Goal: Communication & Community: Connect with others

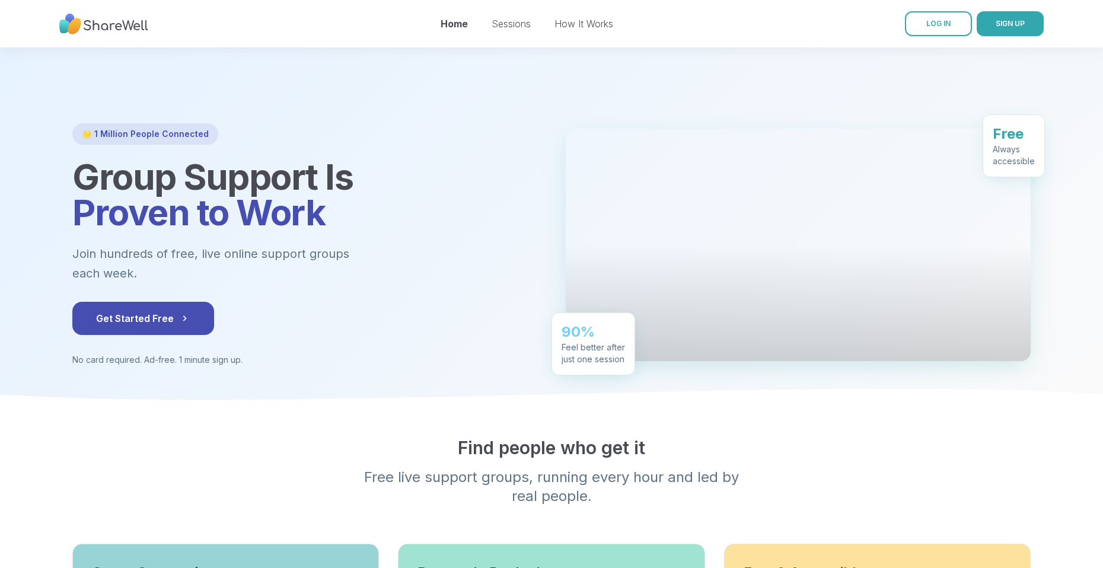
click at [142, 318] on span "Get Started Free" at bounding box center [143, 318] width 94 height 14
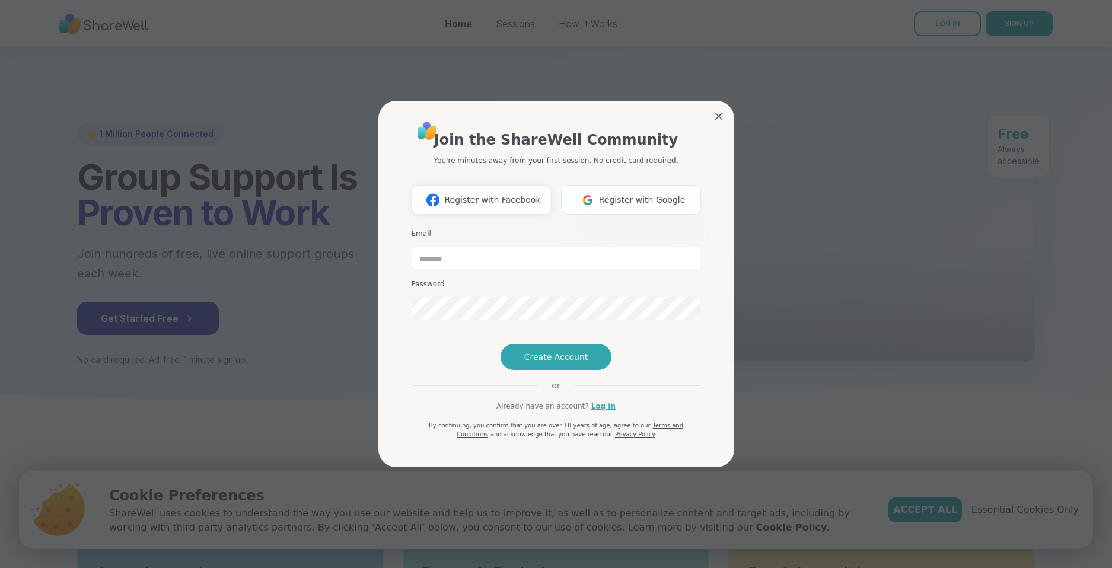
click at [630, 194] on span "Register with Google" at bounding box center [642, 200] width 87 height 12
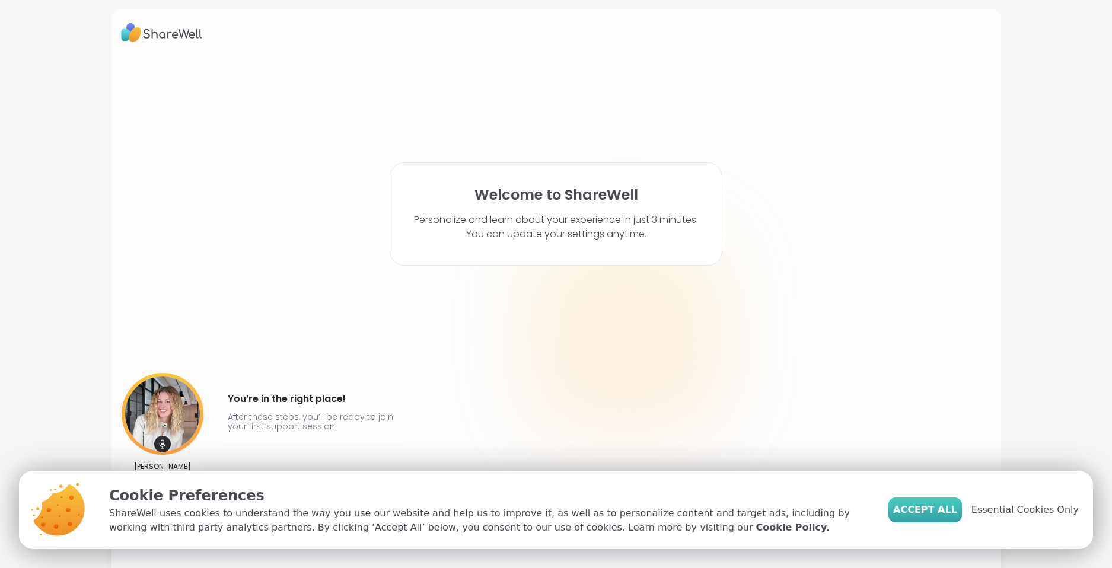
click at [934, 506] on span "Accept All" at bounding box center [925, 510] width 64 height 14
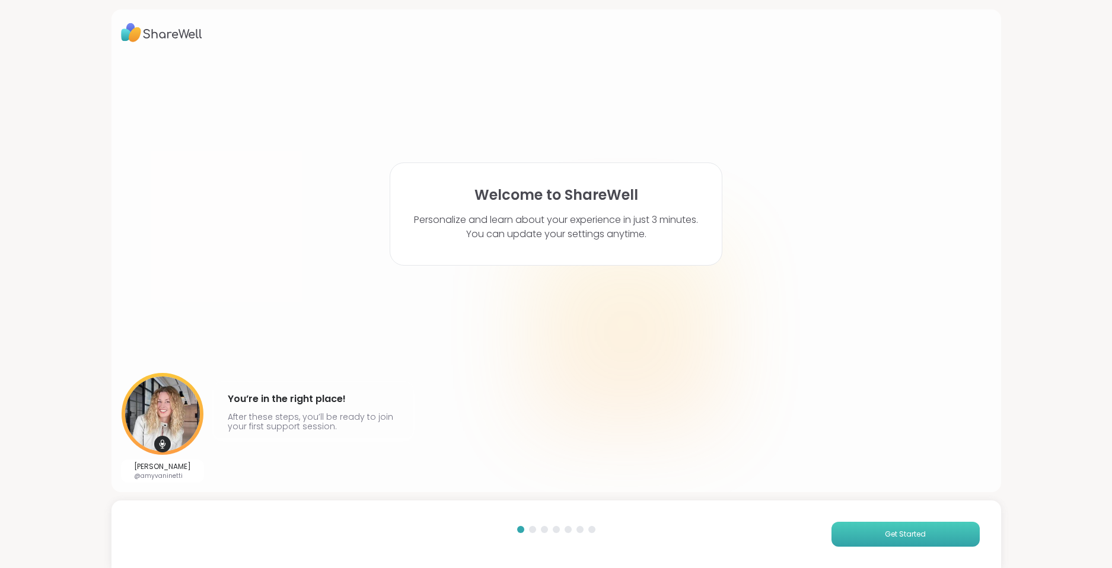
click at [885, 528] on button "Get Started" at bounding box center [905, 534] width 148 height 25
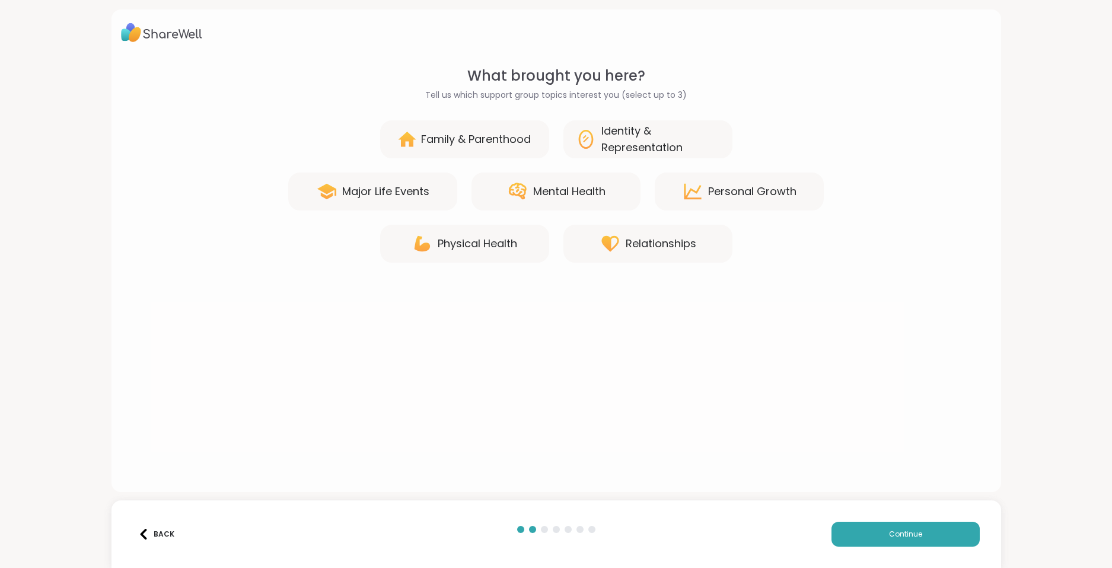
click at [606, 145] on div "Identity & Representation" at bounding box center [660, 139] width 119 height 33
click at [400, 190] on div "Major Life Events" at bounding box center [385, 191] width 87 height 17
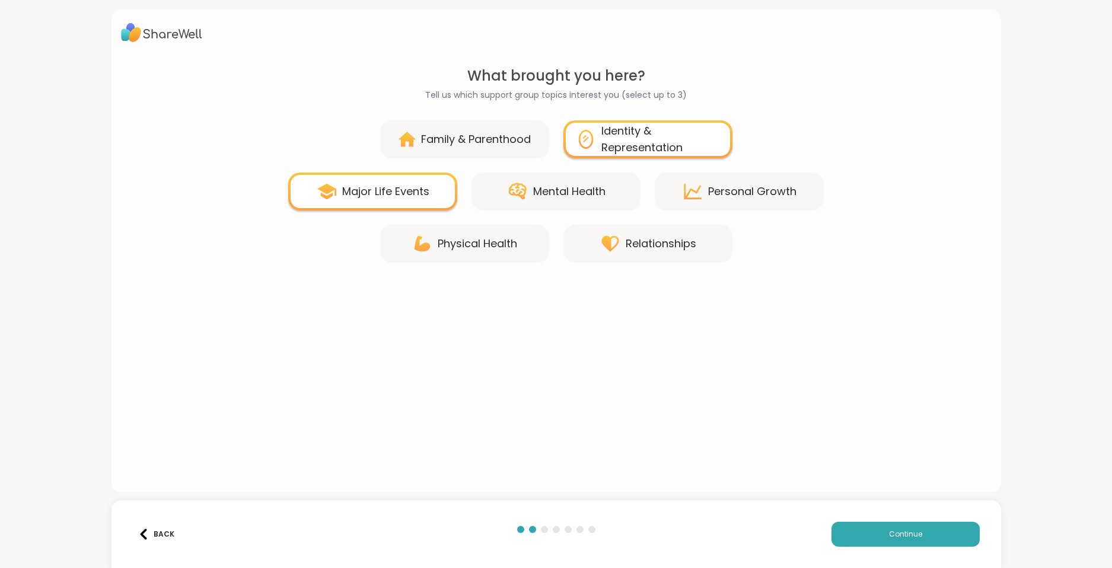
click at [400, 190] on div "Major Life Events" at bounding box center [385, 191] width 87 height 17
click at [515, 193] on icon at bounding box center [517, 191] width 21 height 21
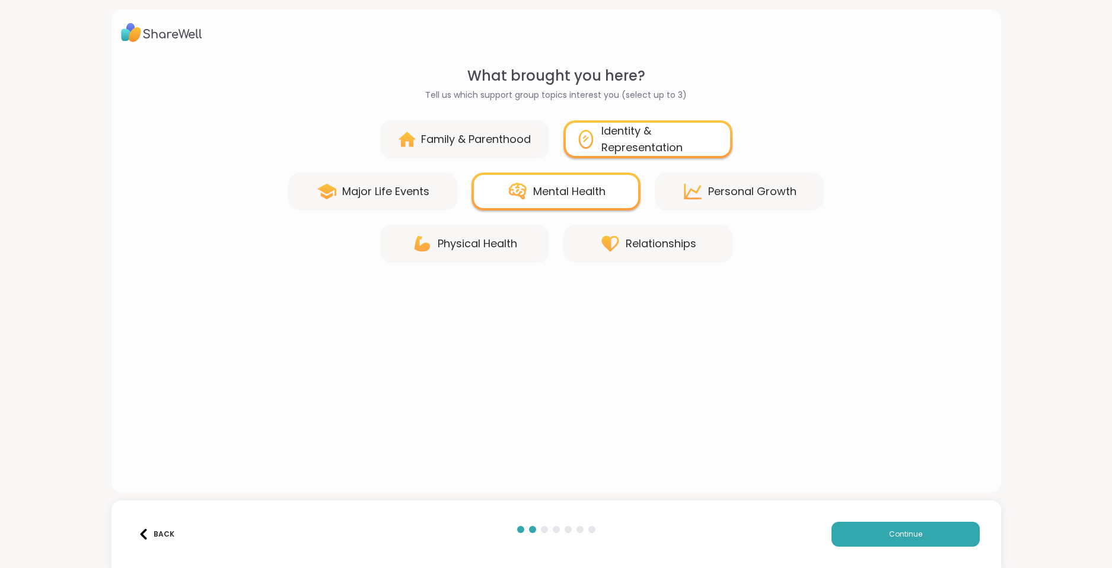
click at [670, 253] on div "Relationships" at bounding box center [647, 244] width 169 height 38
click at [873, 537] on button "Continue" at bounding box center [905, 534] width 148 height 25
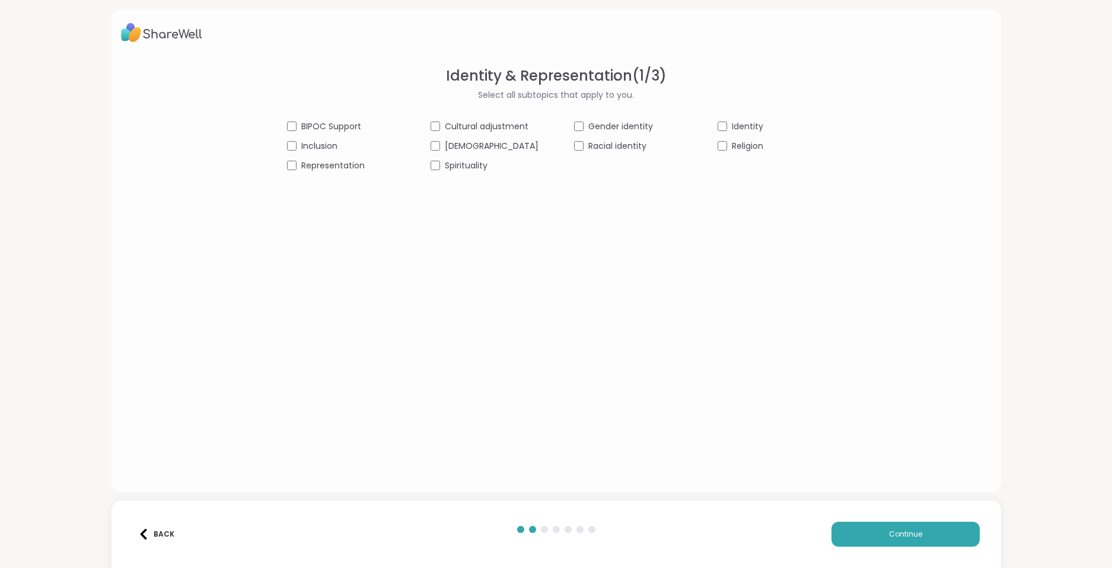
click at [474, 148] on span "LGBTQIA+" at bounding box center [492, 146] width 94 height 12
click at [612, 125] on span "Gender identity" at bounding box center [620, 126] width 65 height 12
click at [897, 536] on span "Continue" at bounding box center [905, 534] width 33 height 11
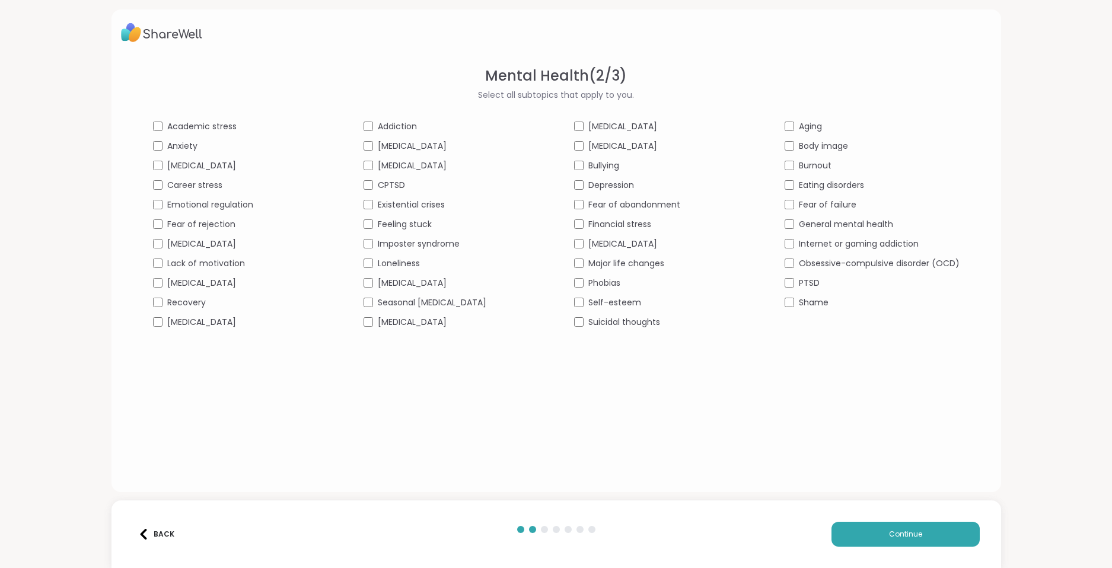
click at [799, 283] on span "PTSD" at bounding box center [809, 283] width 21 height 12
click at [803, 308] on span "Shame" at bounding box center [814, 302] width 30 height 12
click at [588, 183] on span "Depression" at bounding box center [611, 185] width 46 height 12
click at [897, 538] on span "Continue" at bounding box center [905, 534] width 33 height 11
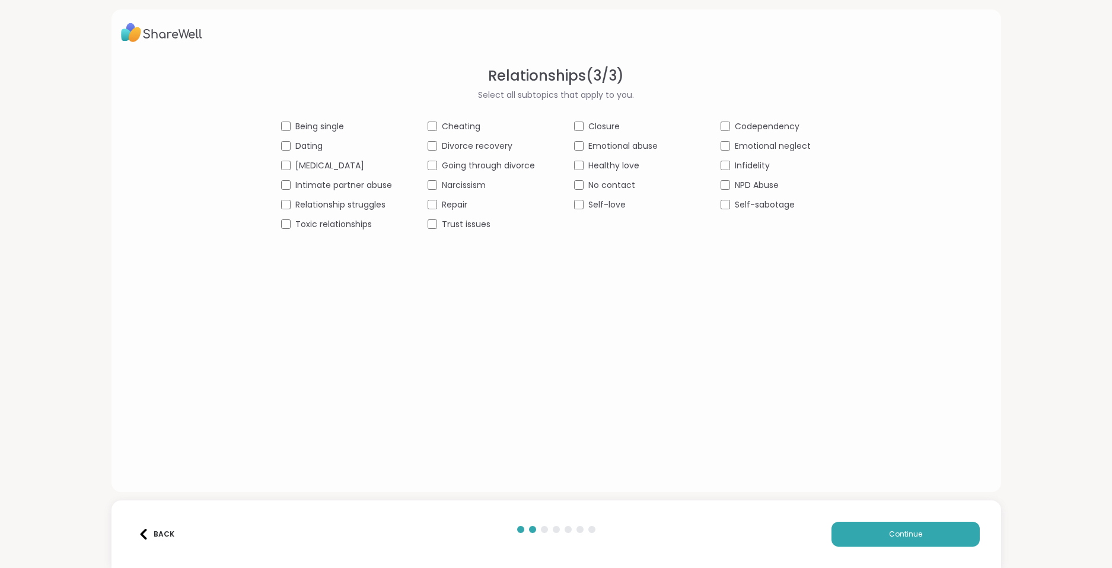
click at [353, 181] on span "Intimate partner abuse" at bounding box center [343, 185] width 97 height 12
click at [622, 152] on span "Emotional abuse" at bounding box center [622, 146] width 69 height 12
click at [598, 184] on span "No contact" at bounding box center [611, 185] width 47 height 12
click at [892, 535] on span "Continue" at bounding box center [905, 534] width 33 height 11
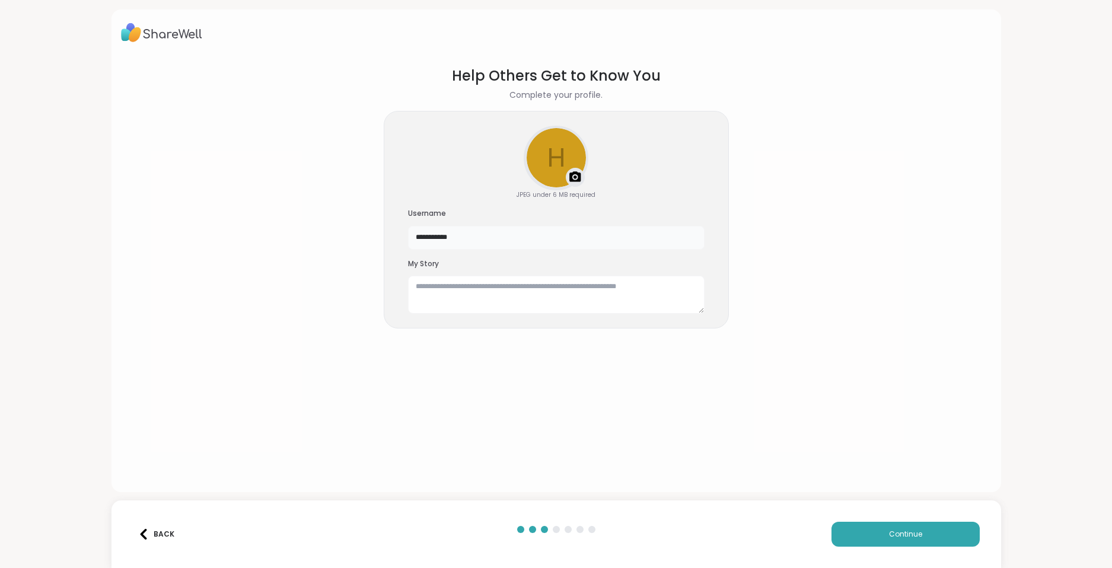
drag, startPoint x: 512, startPoint y: 237, endPoint x: 331, endPoint y: 237, distance: 180.8
click at [331, 237] on section "**********" at bounding box center [556, 269] width 870 height 427
click at [450, 293] on textarea at bounding box center [556, 295] width 296 height 38
type textarea "**********"
click at [930, 540] on button "Continue" at bounding box center [905, 534] width 148 height 25
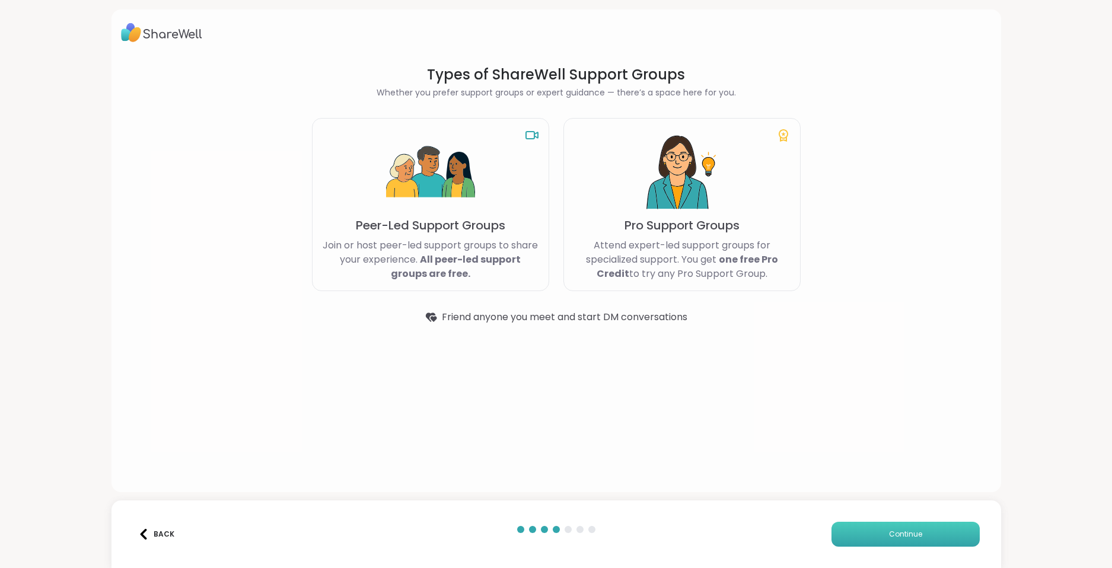
click at [904, 538] on span "Continue" at bounding box center [905, 534] width 33 height 11
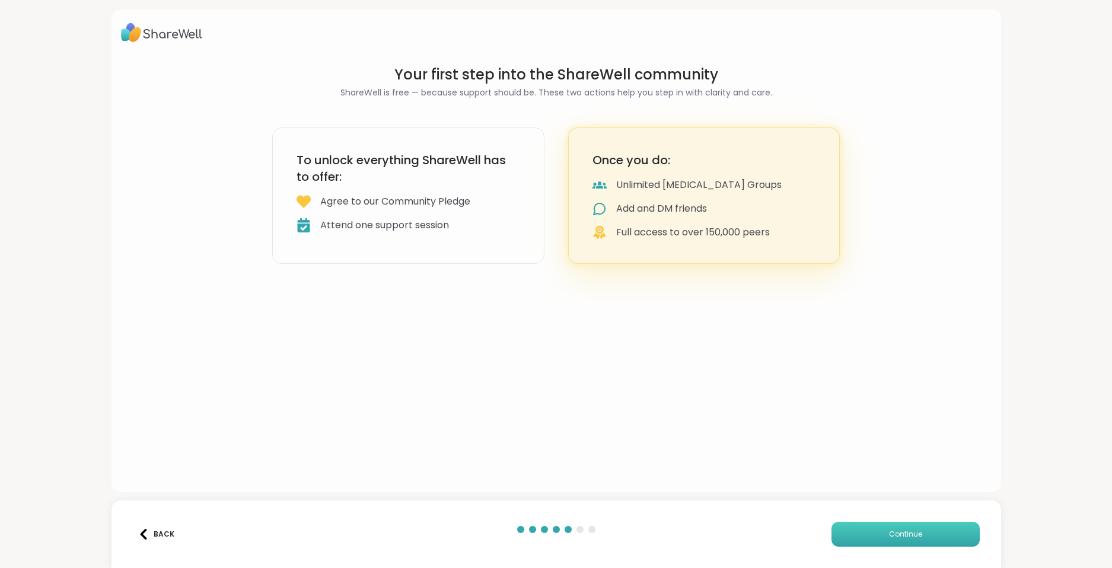
click at [904, 538] on span "Continue" at bounding box center [905, 534] width 33 height 11
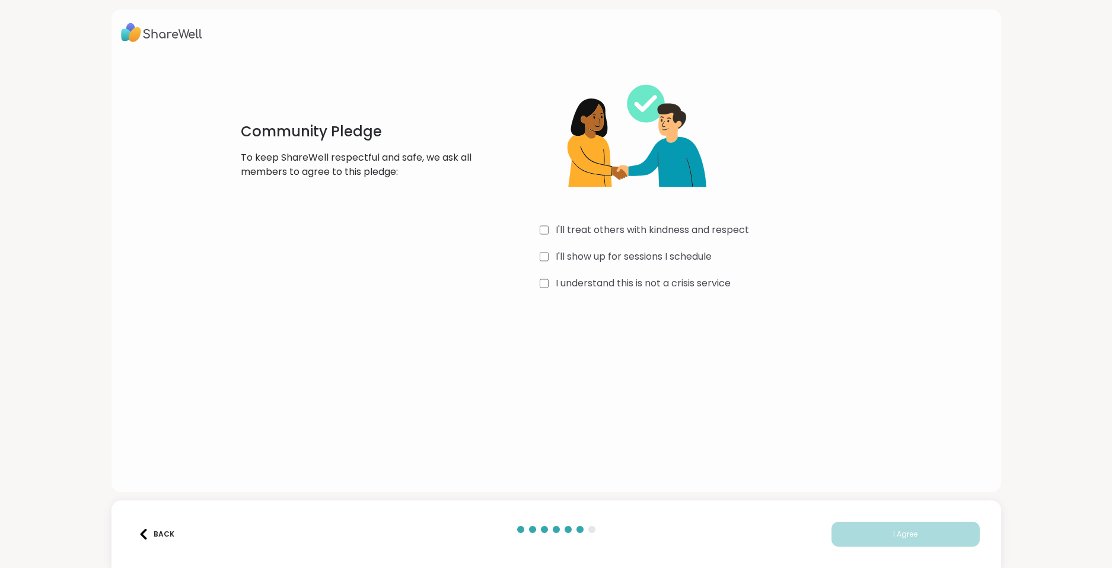
click at [639, 227] on label "I'll treat others with kindness and respect" at bounding box center [652, 230] width 193 height 14
click at [646, 257] on label "I'll show up for sessions I schedule" at bounding box center [634, 257] width 156 height 14
click at [652, 285] on label "I understand this is not a crisis service" at bounding box center [643, 283] width 175 height 14
click at [866, 530] on button "I Agree" at bounding box center [905, 534] width 148 height 25
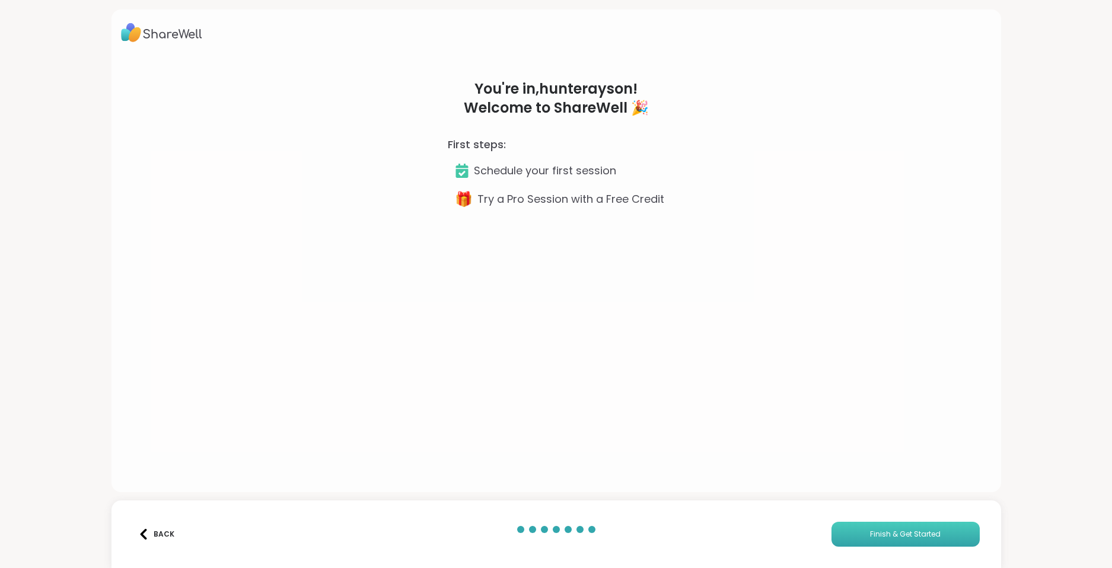
click at [870, 530] on span "Finish & Get Started" at bounding box center [905, 534] width 71 height 11
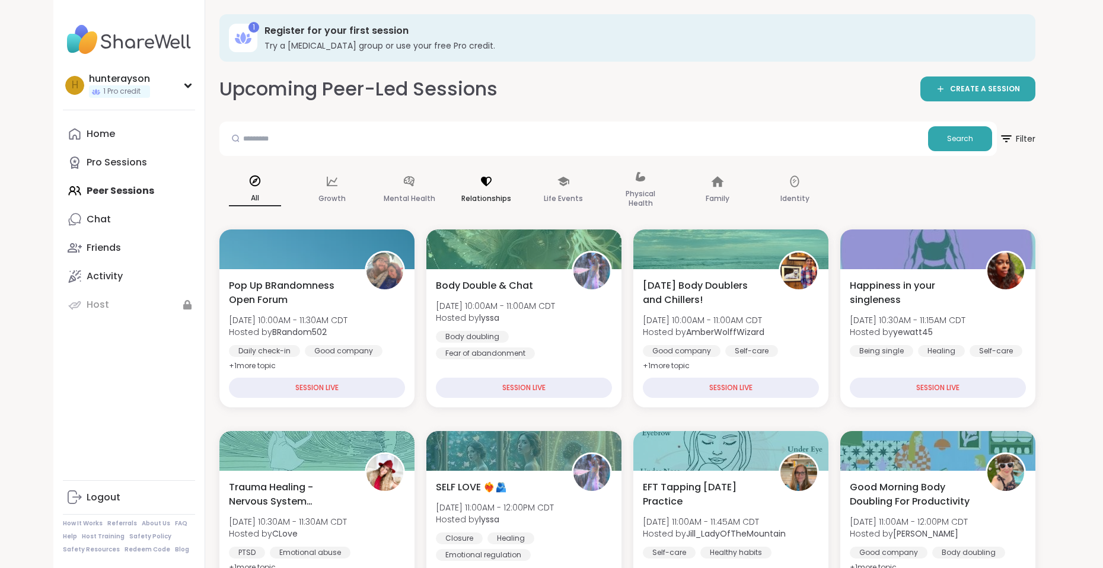
click at [473, 198] on p "Relationships" at bounding box center [486, 199] width 50 height 14
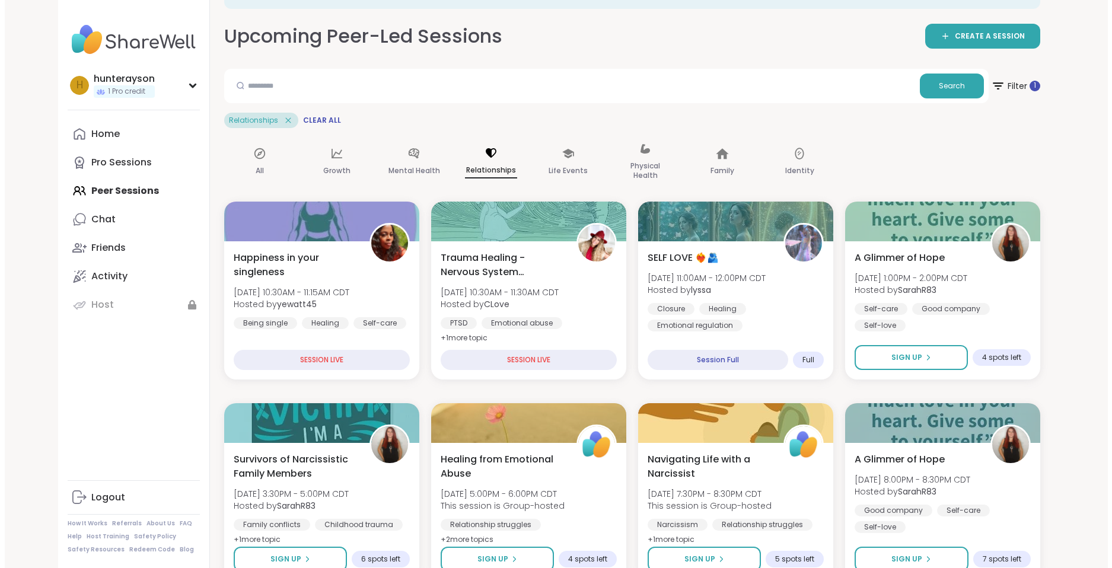
scroll to position [53, 0]
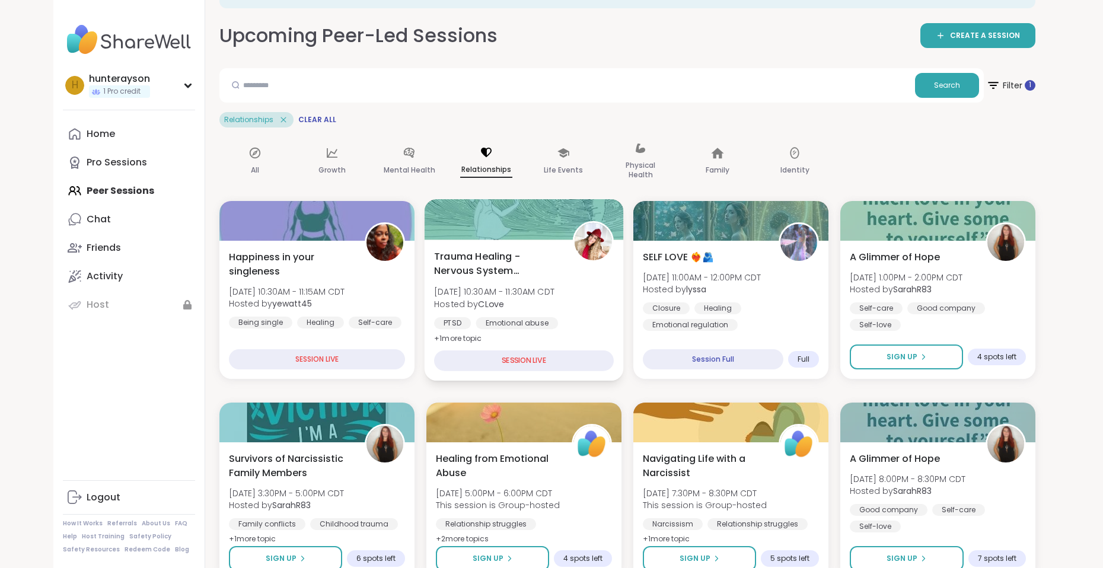
click at [521, 360] on div "SESSION LIVE" at bounding box center [524, 360] width 180 height 21
click at [547, 273] on span "Trauma Healing - Nervous System Regulation" at bounding box center [496, 263] width 125 height 29
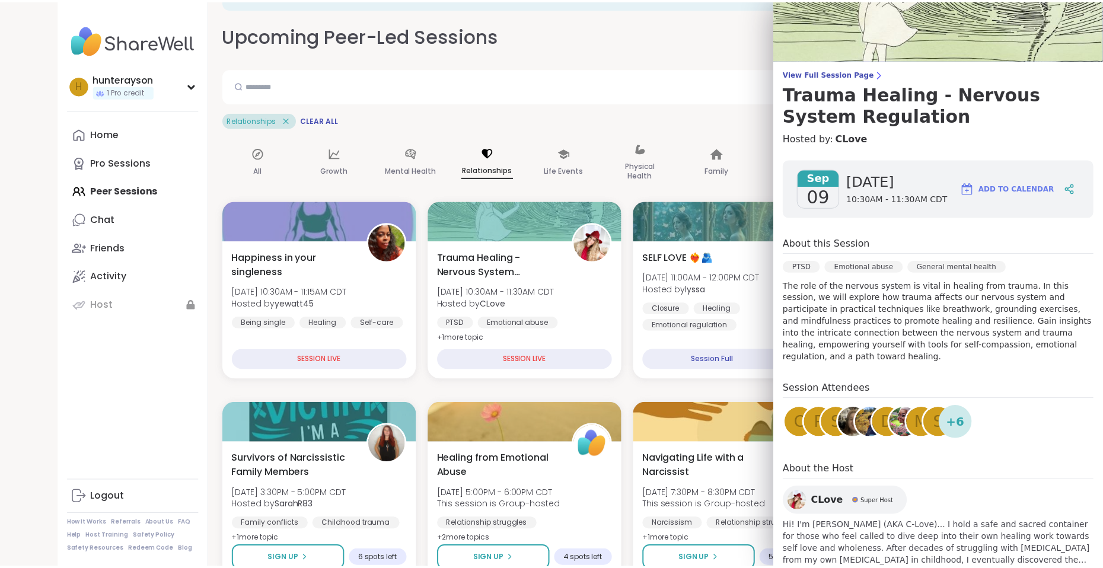
scroll to position [63, 0]
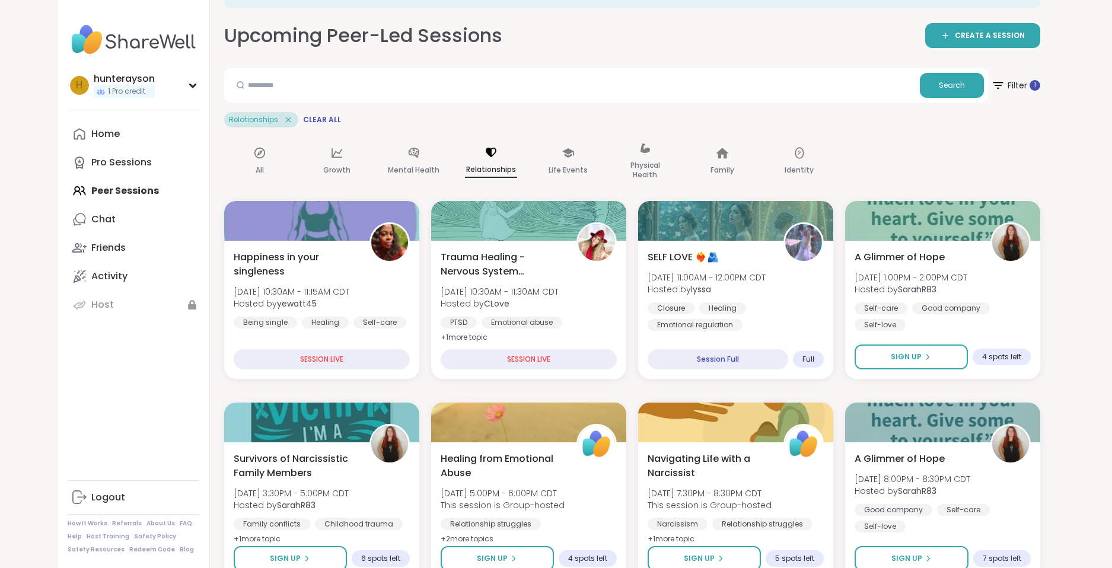
click at [716, 115] on div "Relationships Clear All" at bounding box center [632, 119] width 816 height 15
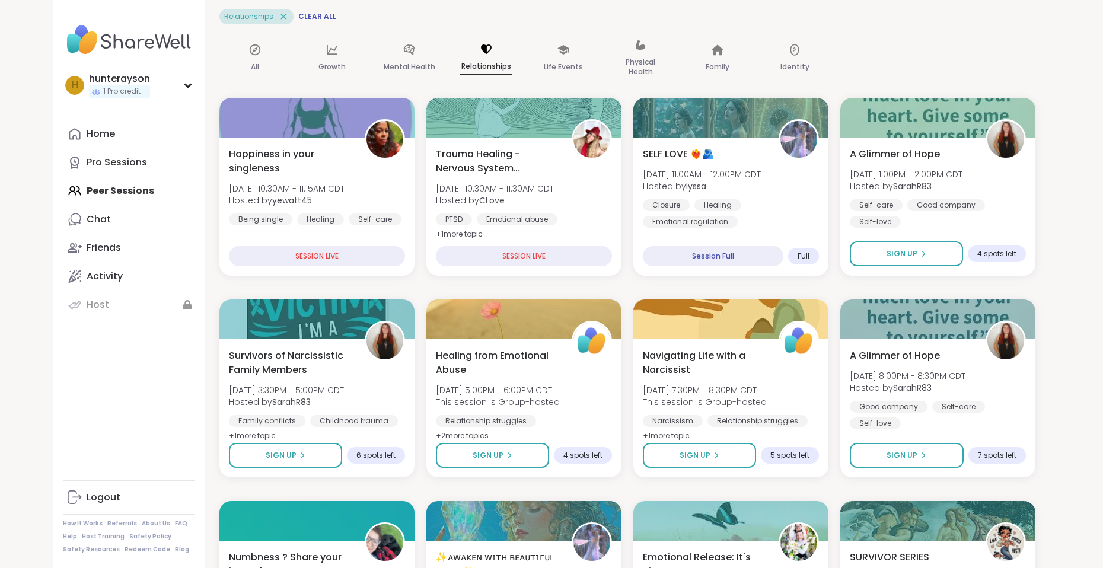
scroll to position [157, 0]
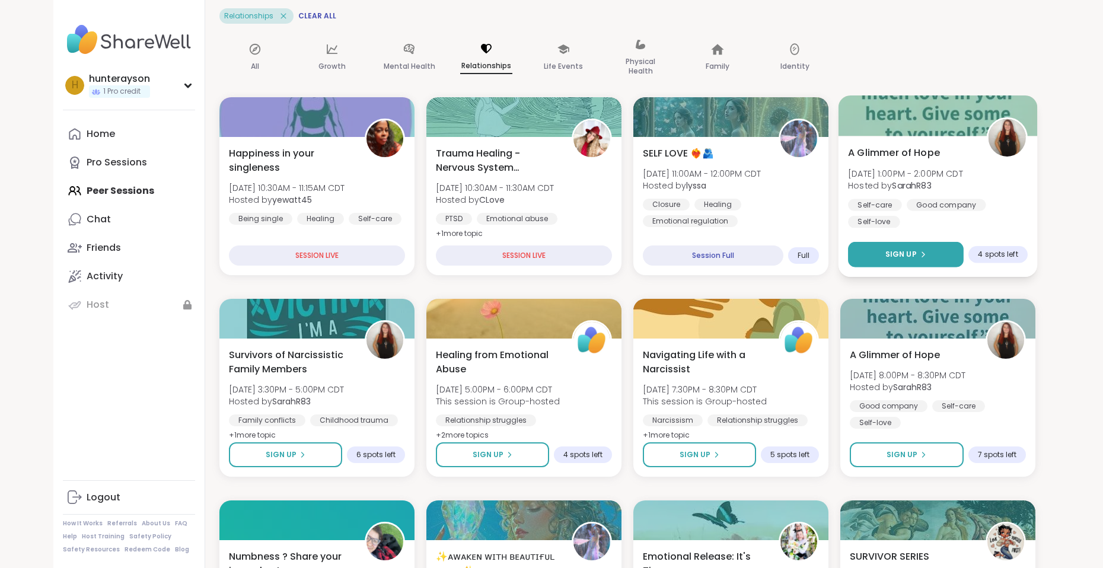
click at [912, 253] on span "Sign Up" at bounding box center [900, 254] width 31 height 11
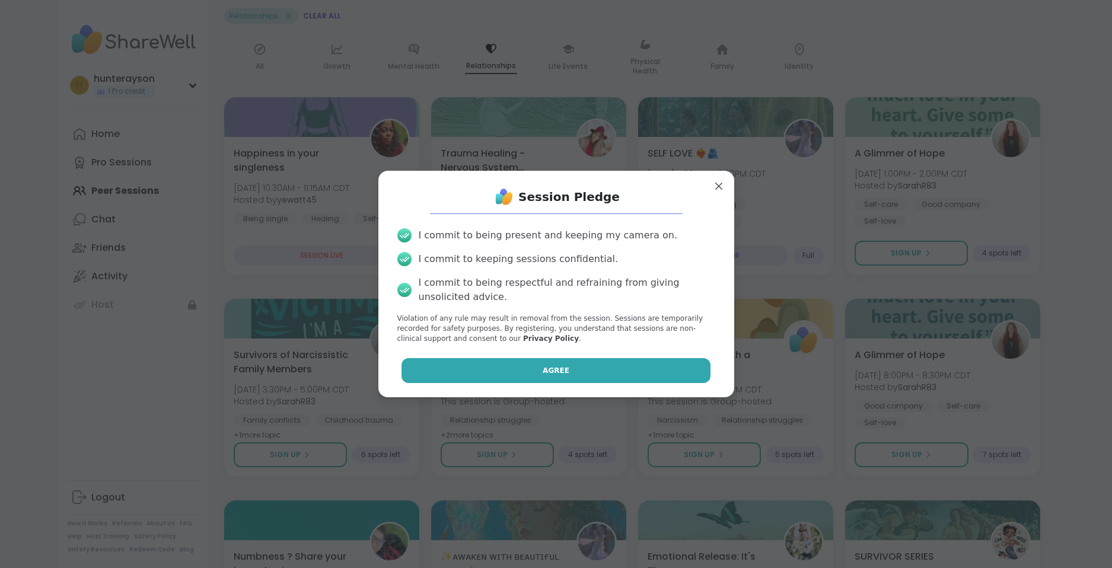
click at [529, 375] on button "Agree" at bounding box center [555, 370] width 309 height 25
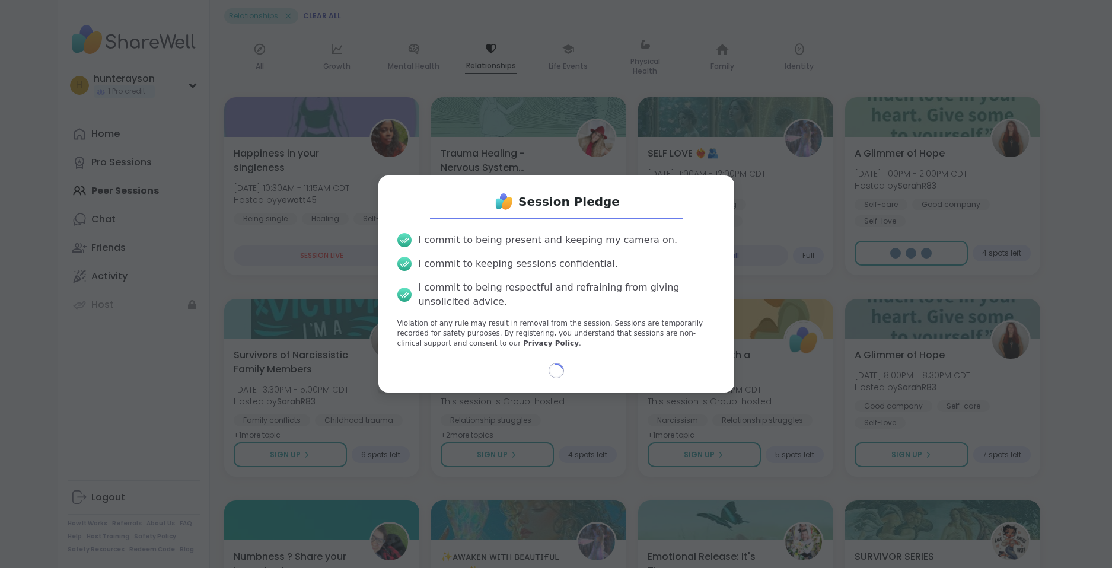
select select "**"
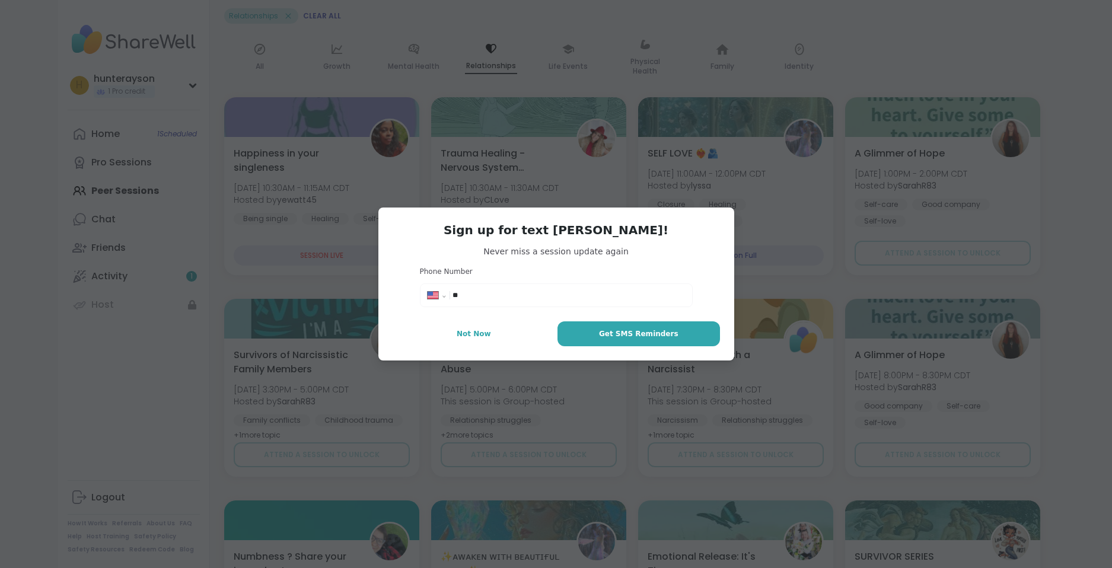
click at [489, 296] on input "**" at bounding box center [568, 295] width 232 height 12
type input "**********"
click at [627, 335] on span "Get SMS Reminders" at bounding box center [638, 333] width 79 height 11
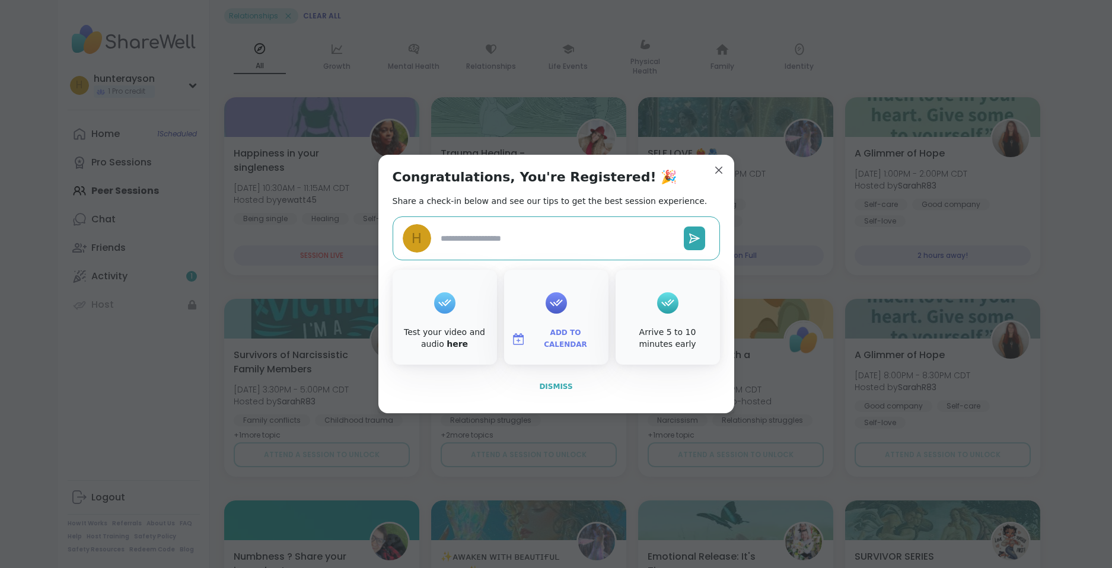
click at [554, 389] on span "Dismiss" at bounding box center [555, 386] width 33 height 8
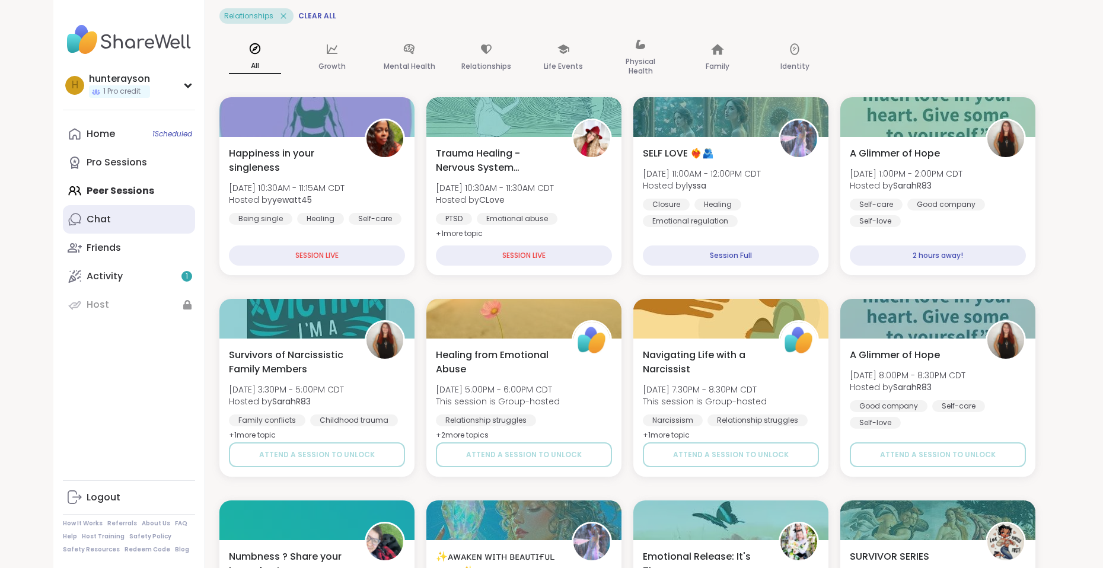
click at [106, 221] on div "Chat" at bounding box center [99, 219] width 24 height 13
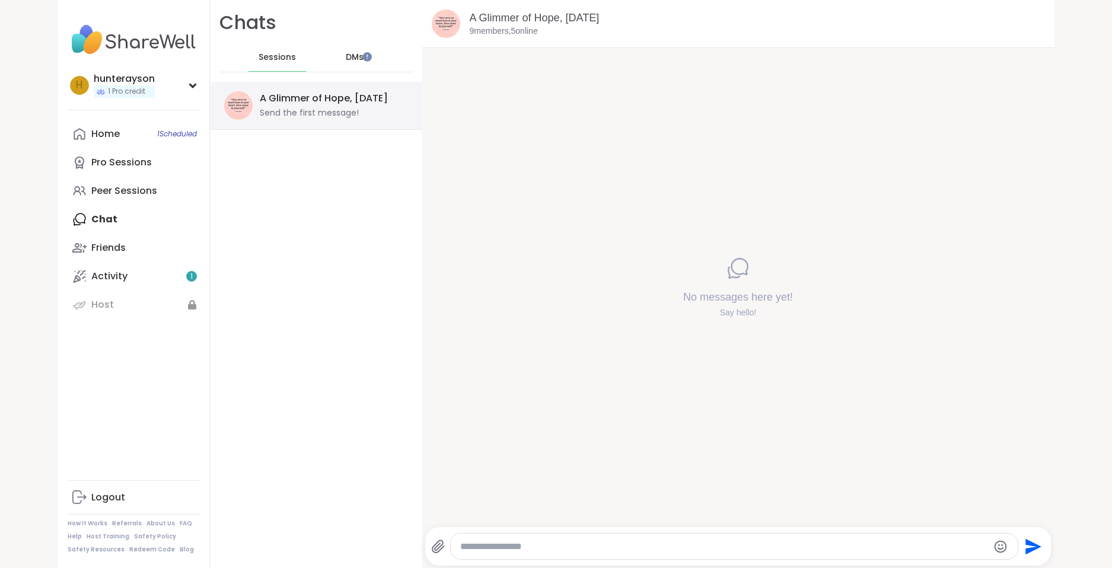
click at [366, 111] on div "A Glimmer of Hope, Sep 09 Send the first message!" at bounding box center [330, 105] width 141 height 27
click at [346, 55] on span "DMs" at bounding box center [355, 58] width 18 height 12
click at [269, 59] on span "Sessions" at bounding box center [277, 58] width 37 height 12
click at [159, 186] on link "Peer Sessions" at bounding box center [134, 191] width 132 height 28
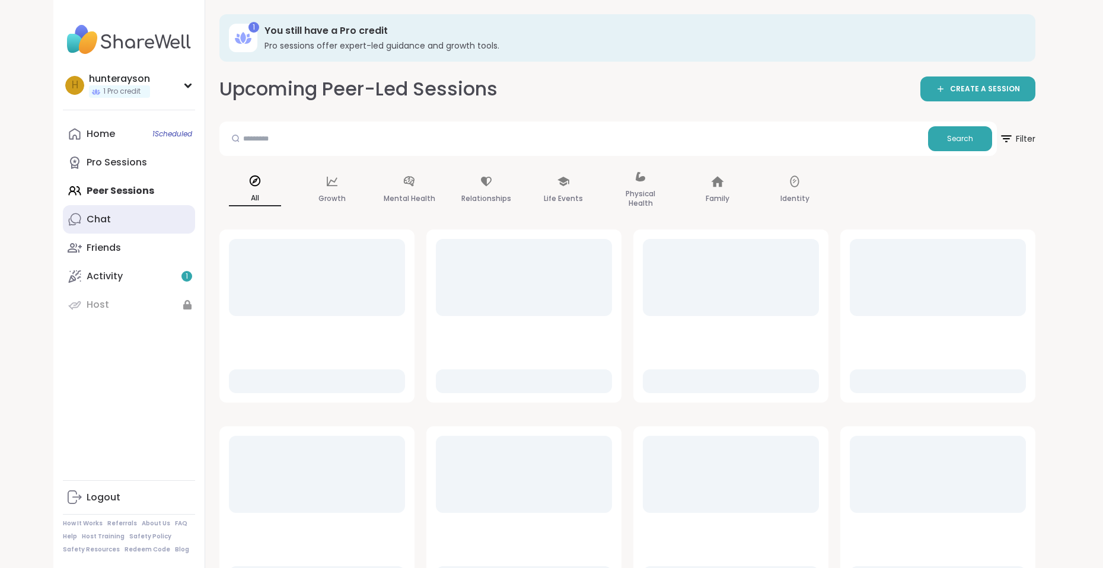
click at [133, 216] on link "Chat" at bounding box center [129, 219] width 132 height 28
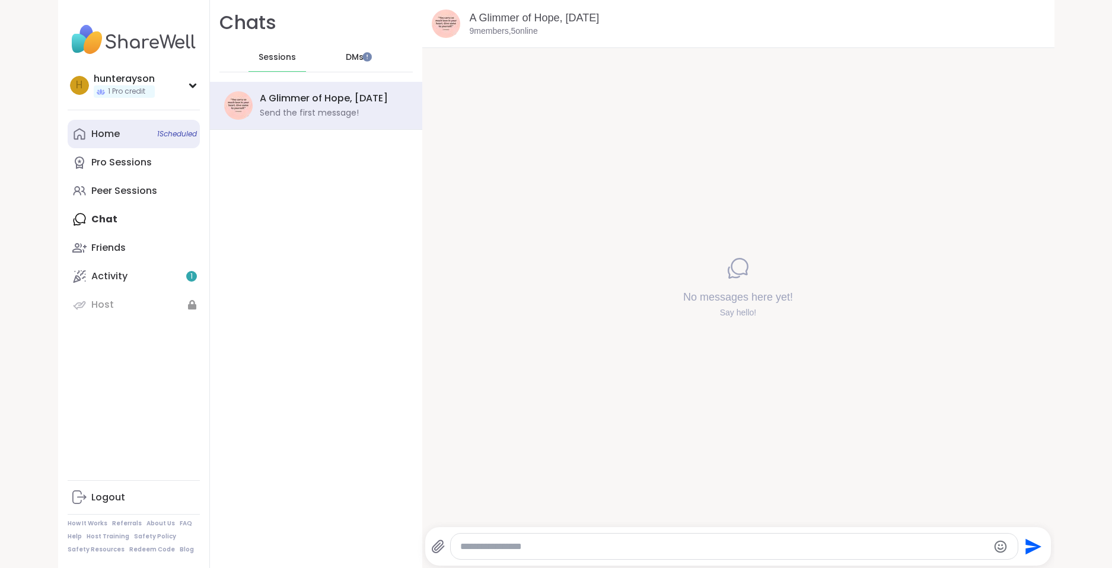
click at [138, 132] on link "Home 1 Scheduled" at bounding box center [134, 134] width 132 height 28
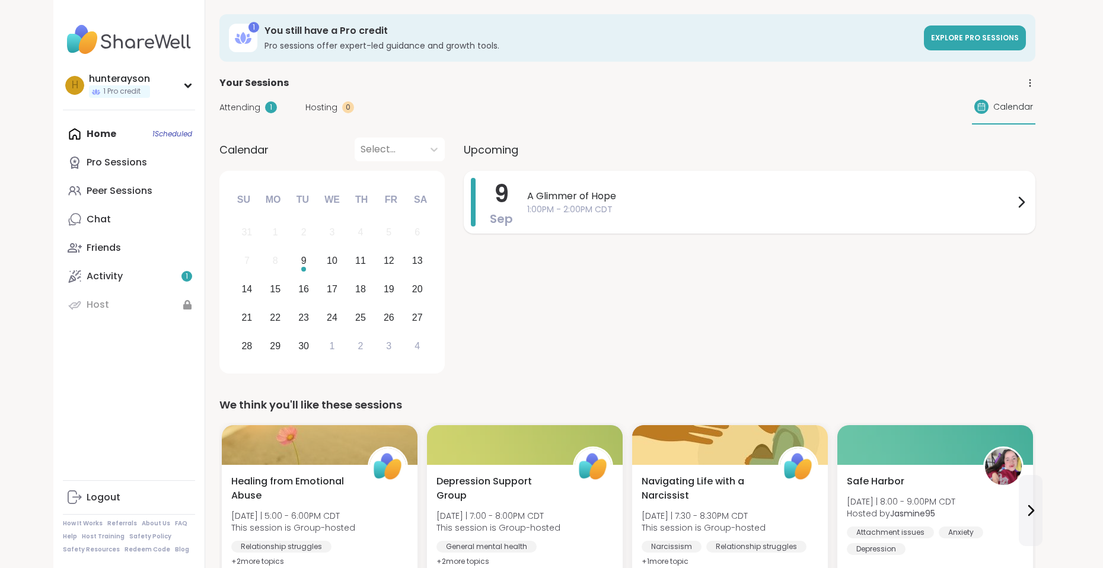
click at [661, 198] on span "A Glimmer of Hope" at bounding box center [770, 196] width 487 height 14
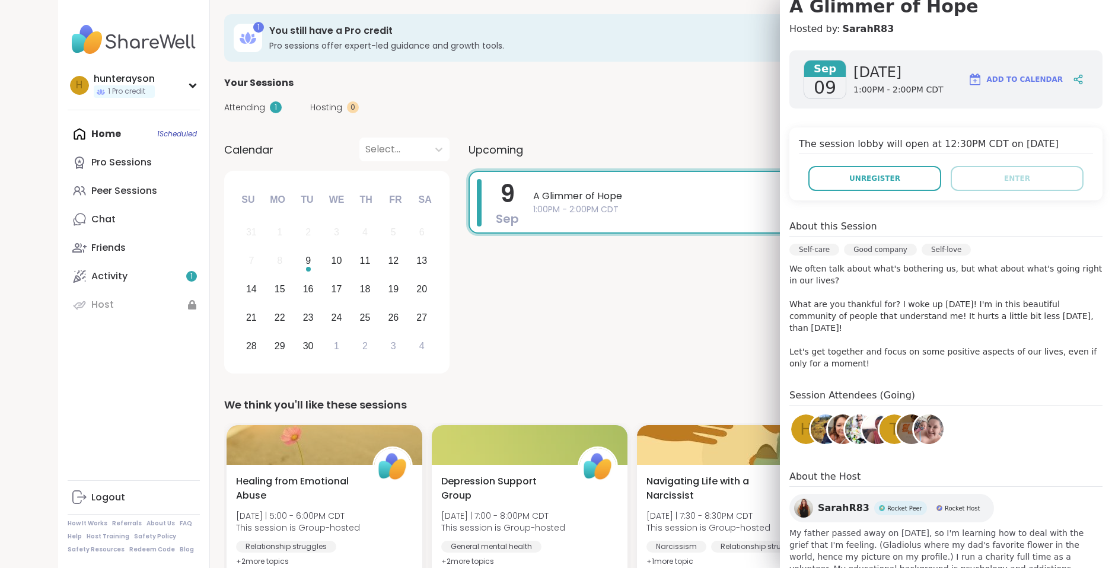
scroll to position [158, 0]
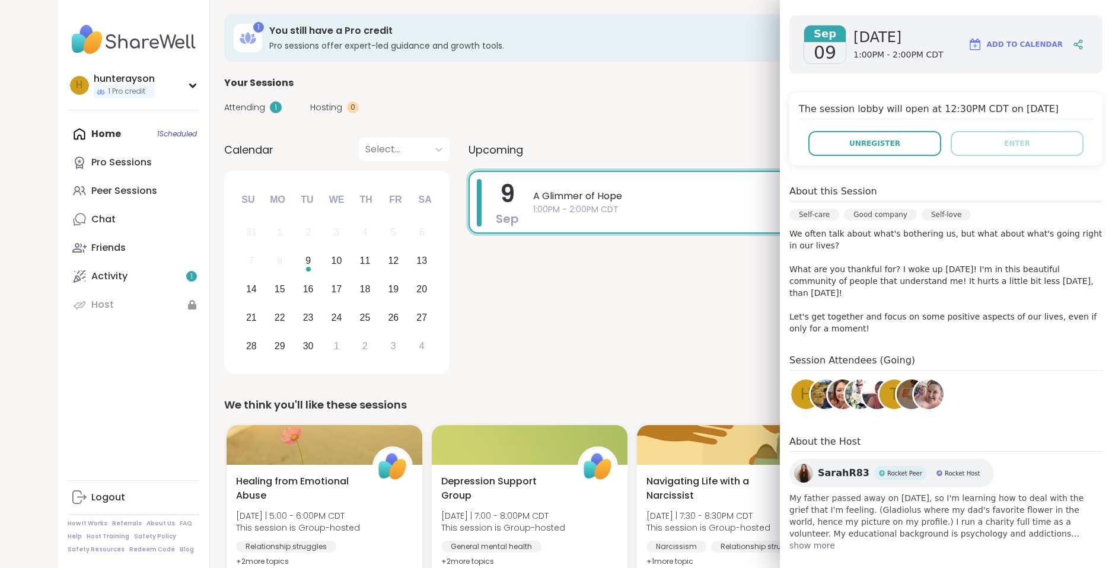
click at [813, 540] on span "show more" at bounding box center [945, 546] width 313 height 12
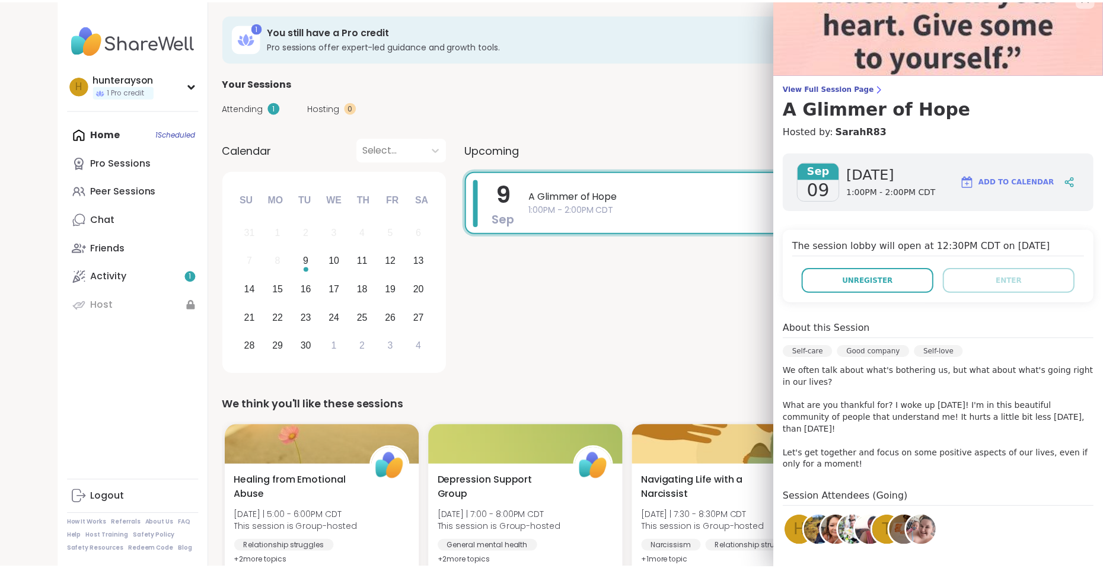
scroll to position [20, 0]
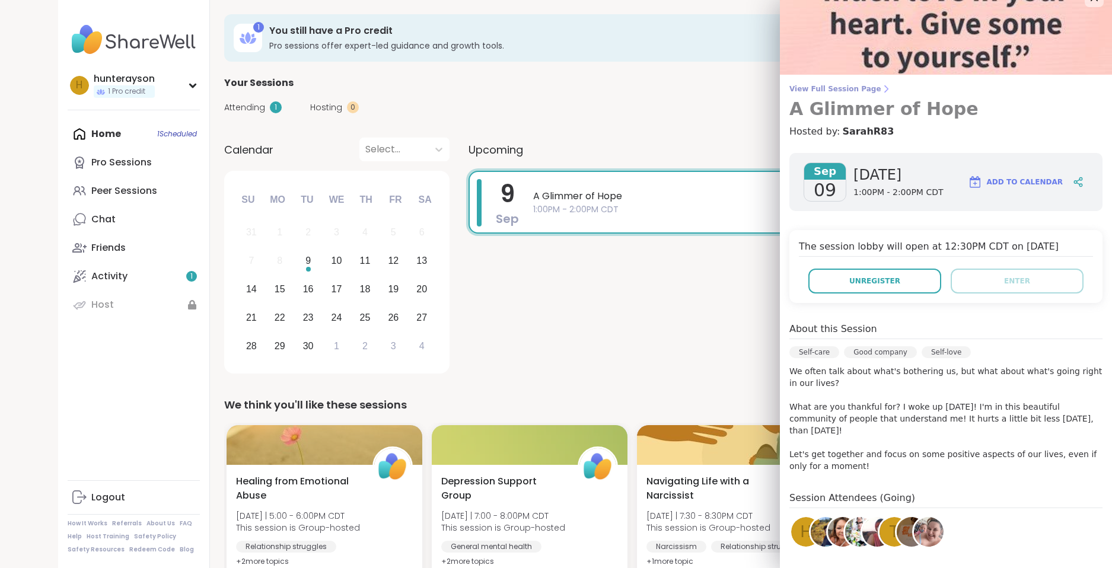
click at [833, 92] on span "View Full Session Page" at bounding box center [945, 88] width 313 height 9
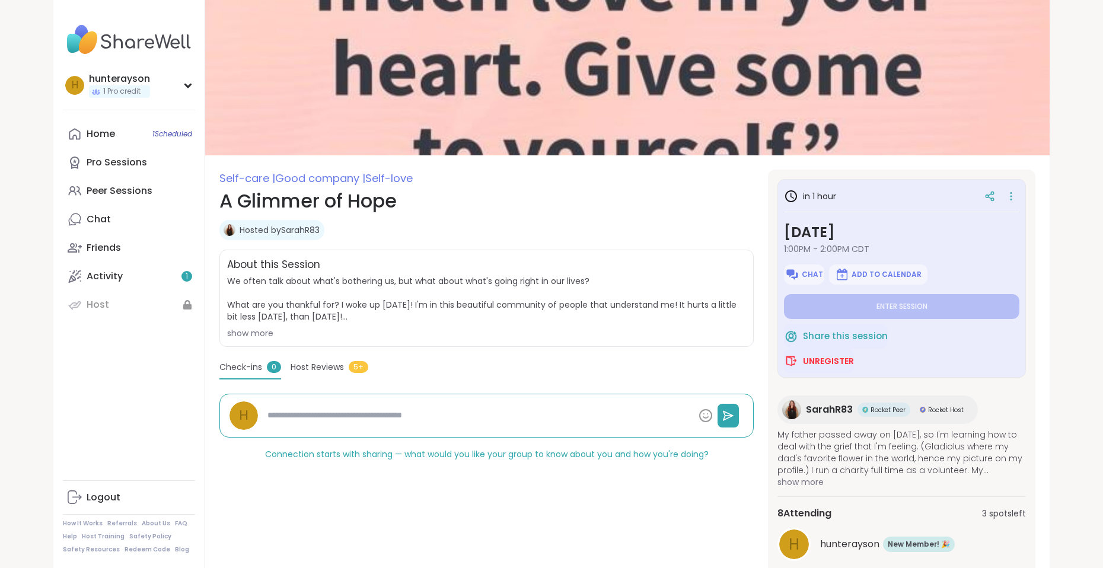
click at [273, 331] on div "show more" at bounding box center [486, 333] width 519 height 12
click at [273, 331] on span "We often talk about what's bothering us, but what about what's going right in o…" at bounding box center [486, 307] width 519 height 64
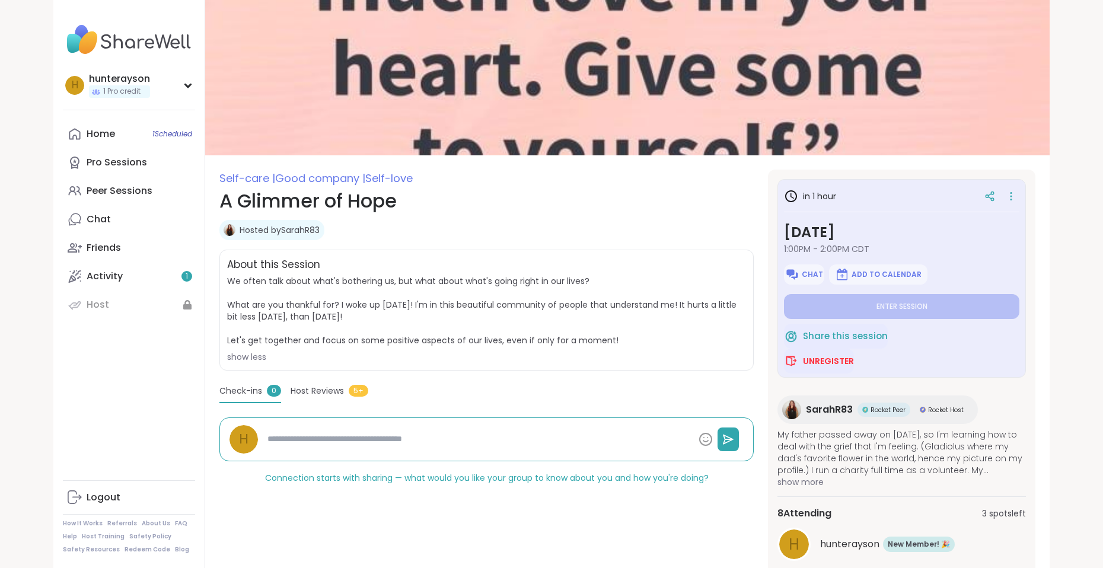
click at [384, 311] on span "We often talk about what's bothering us, but what about what's going right in o…" at bounding box center [486, 319] width 519 height 88
click at [329, 393] on span "Host Reviews" at bounding box center [317, 391] width 53 height 12
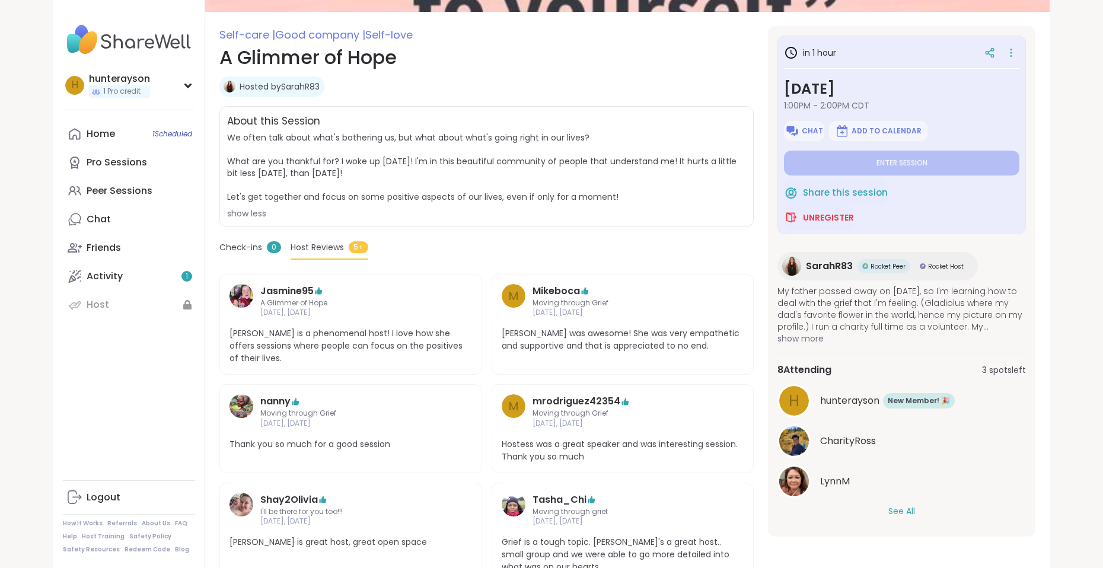
scroll to position [192, 0]
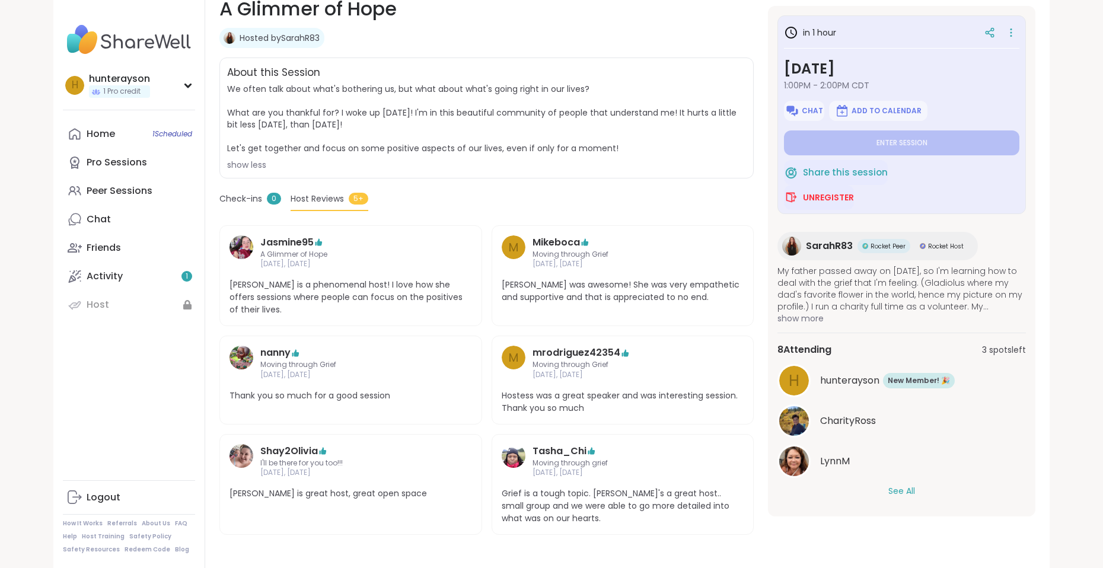
click at [915, 500] on div "8 Attending 3 spots left h hunterayson New Member! 🎉 New! 🎉 CharityRoss LynnM S…" at bounding box center [901, 420] width 248 height 174
click at [904, 494] on button "See All" at bounding box center [901, 491] width 27 height 12
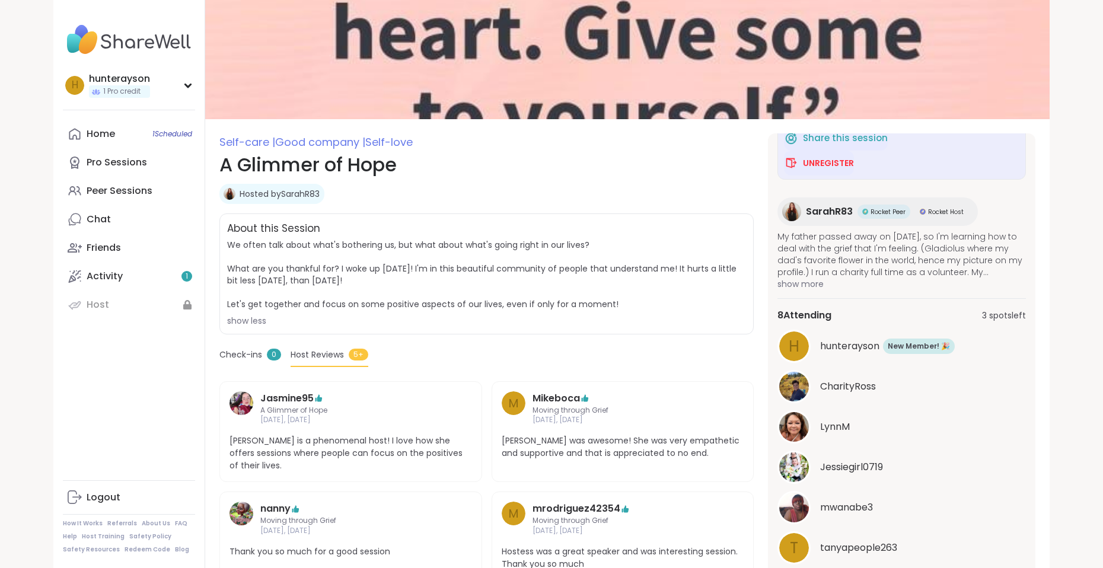
scroll to position [0, 0]
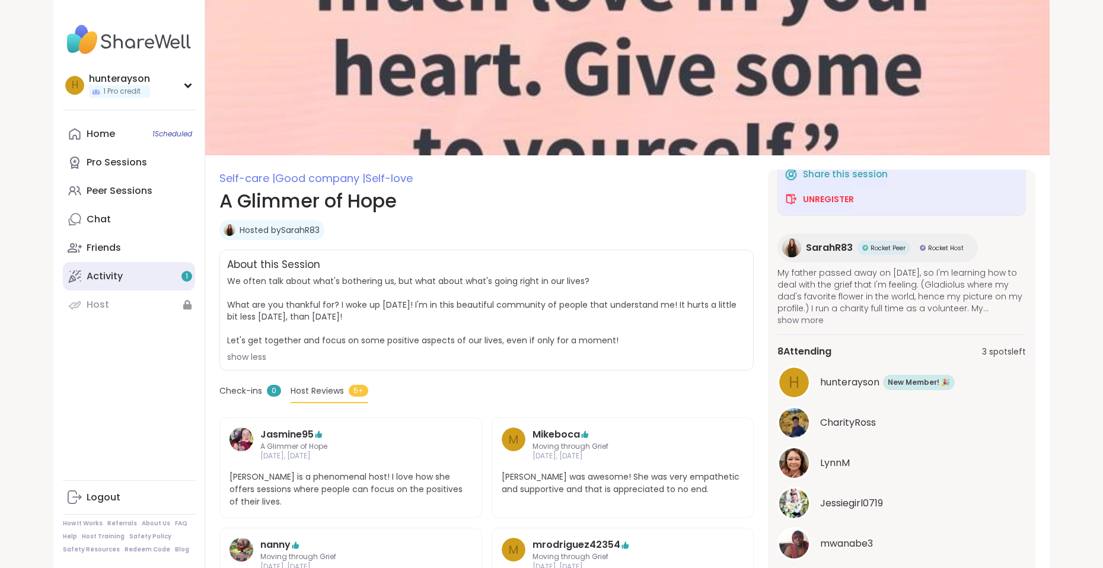
click at [155, 288] on link "Activity 1" at bounding box center [129, 276] width 132 height 28
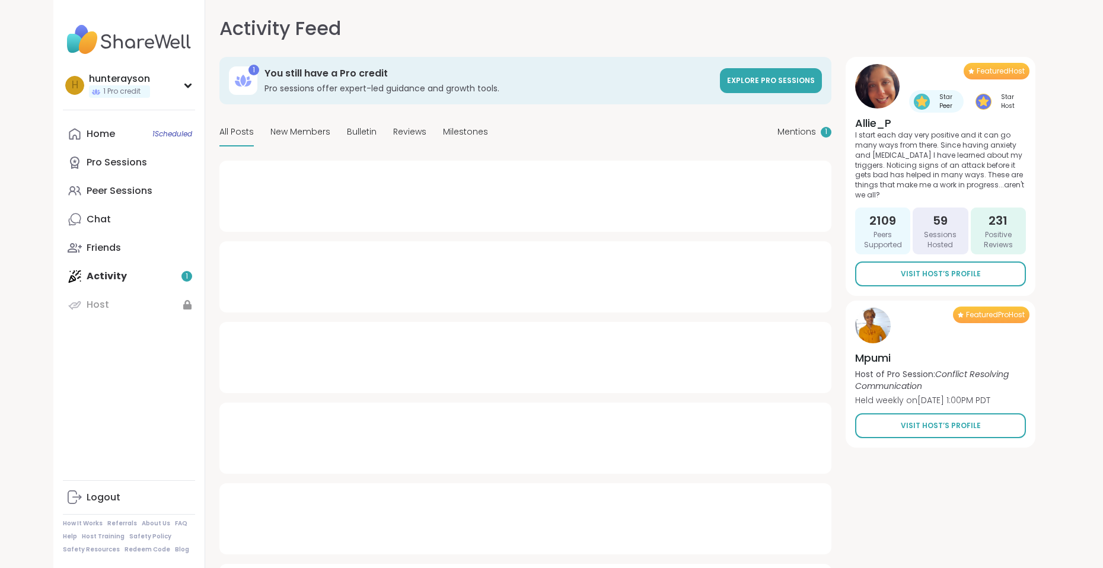
type textarea "*"
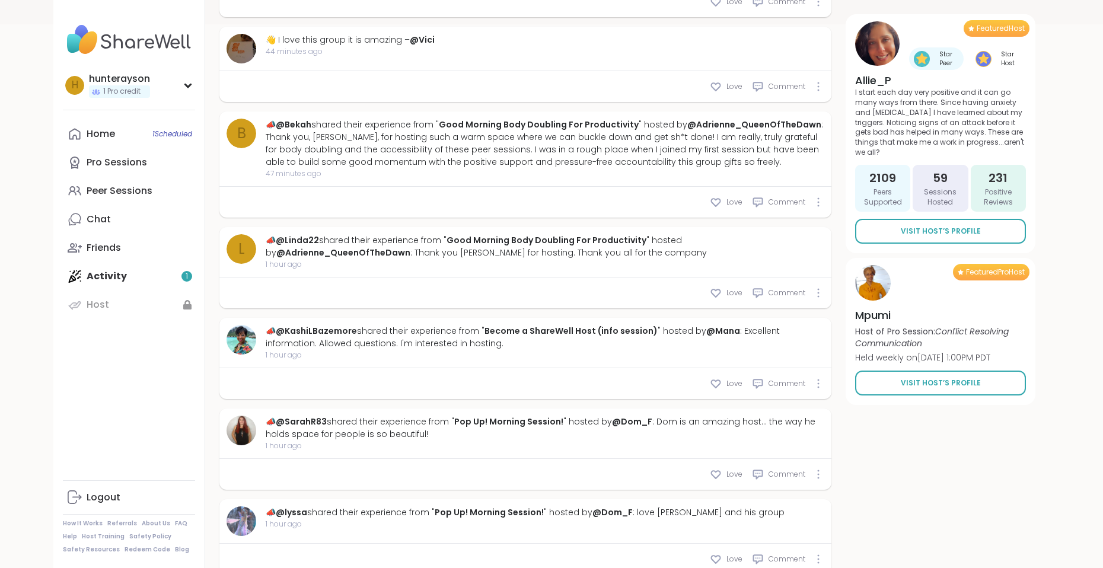
scroll to position [579, 0]
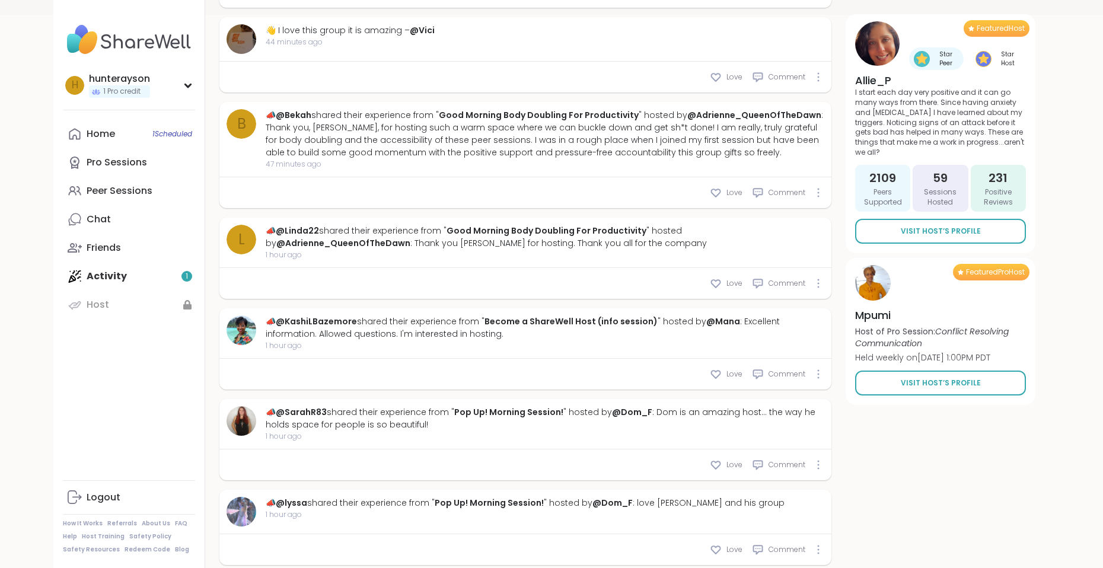
click at [151, 272] on div "Home 1 Scheduled Pro Sessions Peer Sessions Chat Friends Activity 1 Host" at bounding box center [129, 219] width 132 height 199
click at [117, 277] on div "Home 1 Scheduled Pro Sessions Peer Sessions Chat Friends Activity 1 Host" at bounding box center [129, 219] width 132 height 199
click at [88, 272] on div "Home 1 Scheduled Pro Sessions Peer Sessions Chat Friends Activity 1 Host" at bounding box center [129, 219] width 132 height 199
click at [177, 130] on span "1 Scheduled" at bounding box center [172, 133] width 40 height 9
